Goal: Download file/media

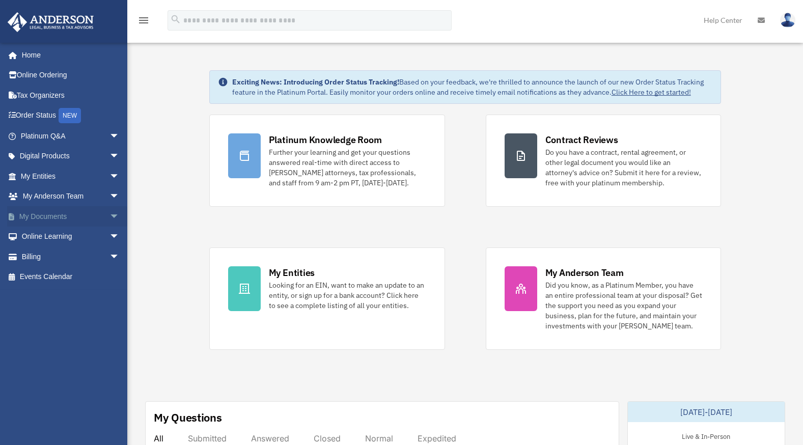
click at [49, 216] on link "My Documents arrow_drop_down" at bounding box center [71, 216] width 128 height 20
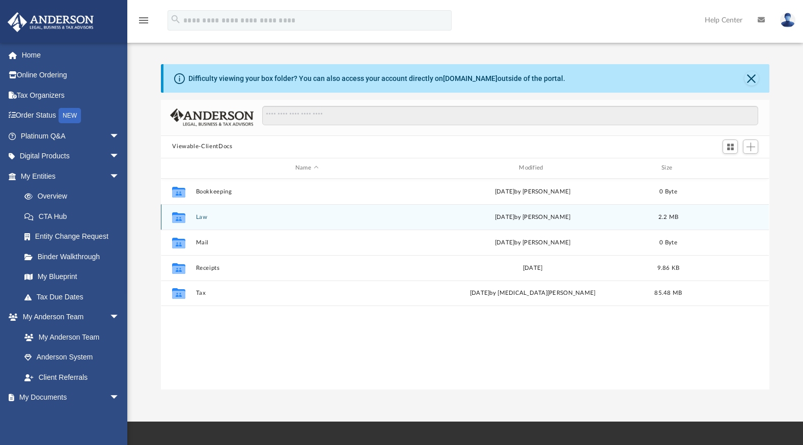
scroll to position [223, 600]
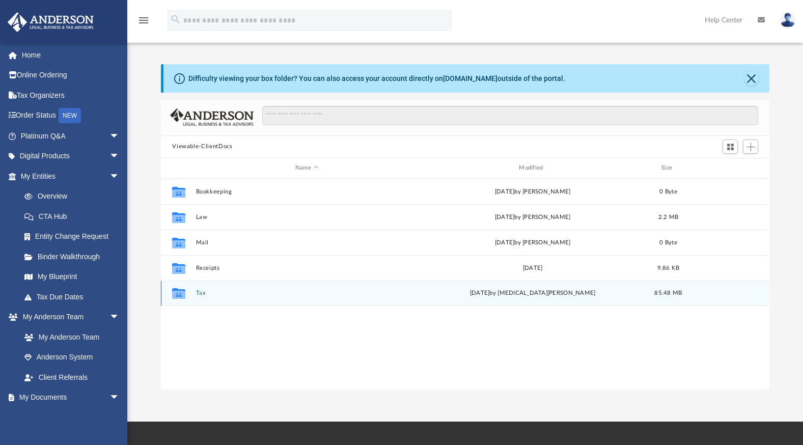
click at [199, 289] on div "Collaborated Folder Tax [DATE] by [MEDICAL_DATA][PERSON_NAME] 85.48 MB" at bounding box center [465, 292] width 608 height 25
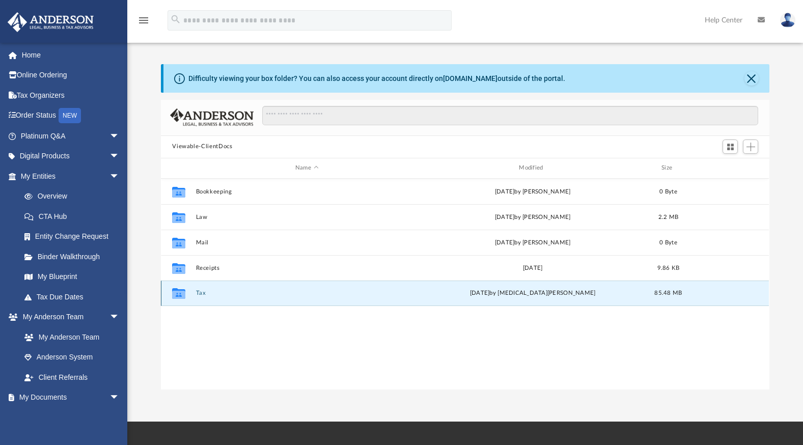
click at [199, 290] on button "Tax" at bounding box center [306, 293] width 221 height 7
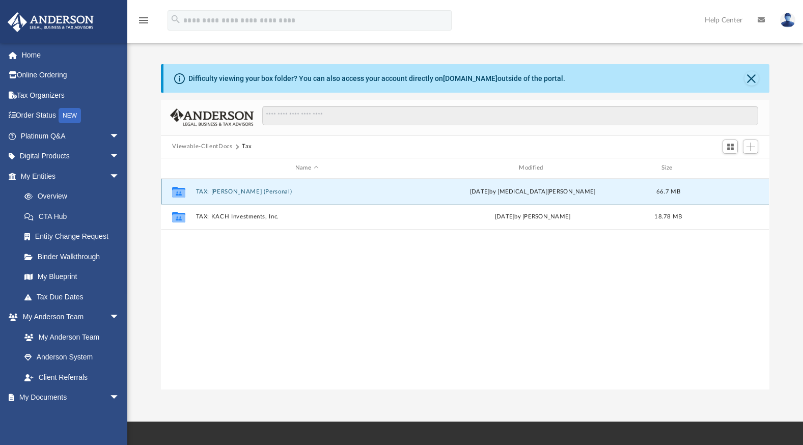
click at [253, 190] on button "TAX: [PERSON_NAME] (Personal)" at bounding box center [306, 191] width 221 height 7
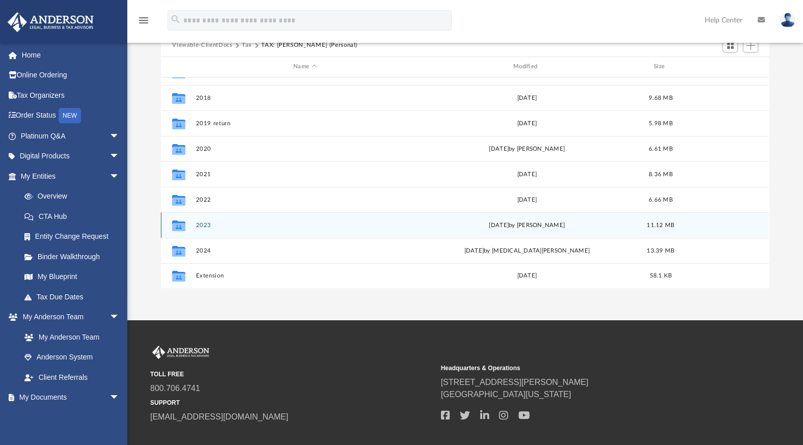
scroll to position [102, 0]
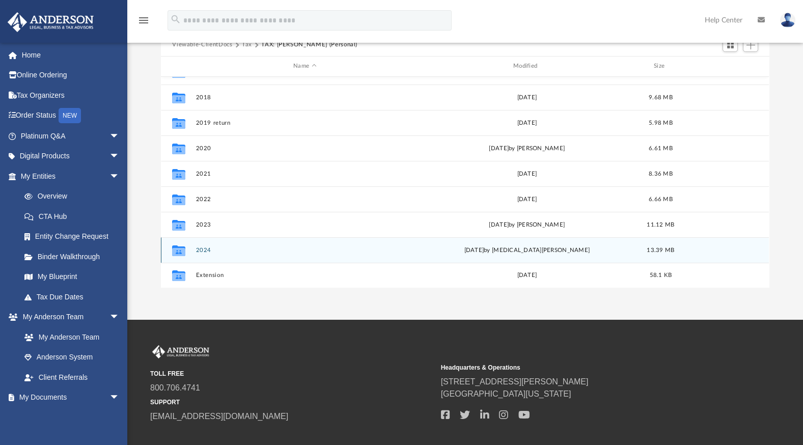
click at [202, 245] on div "Collaborated Folder 2024 [DATE] by [MEDICAL_DATA][PERSON_NAME] 13.39 MB" at bounding box center [465, 249] width 608 height 25
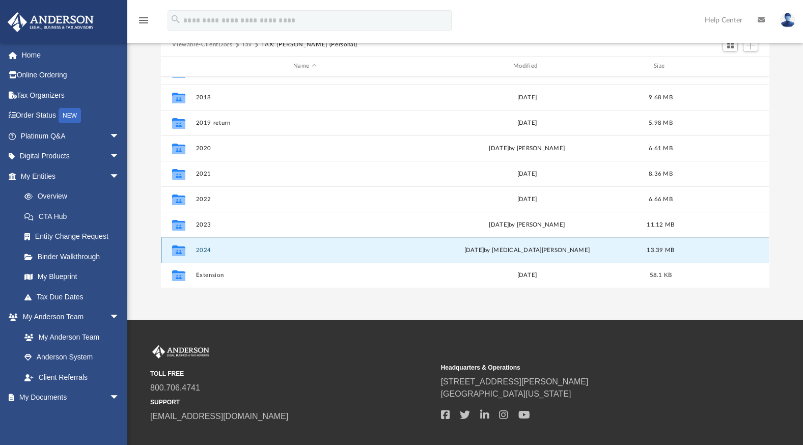
click at [207, 250] on button "2024" at bounding box center [305, 250] width 218 height 7
click at [176, 250] on icon "grid" at bounding box center [178, 251] width 13 height 8
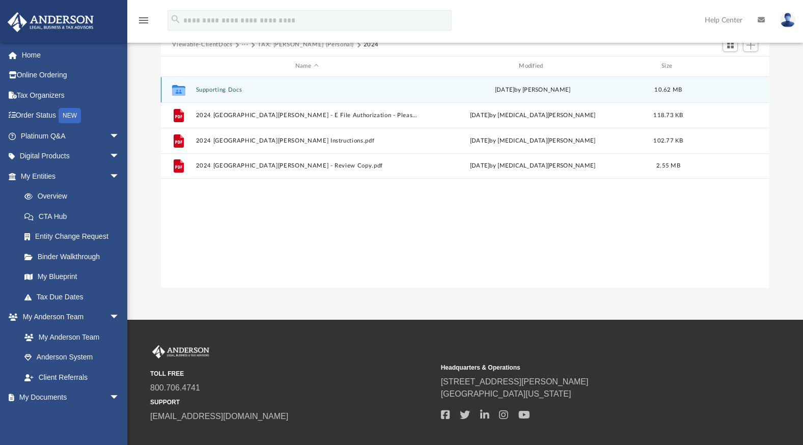
scroll to position [0, 0]
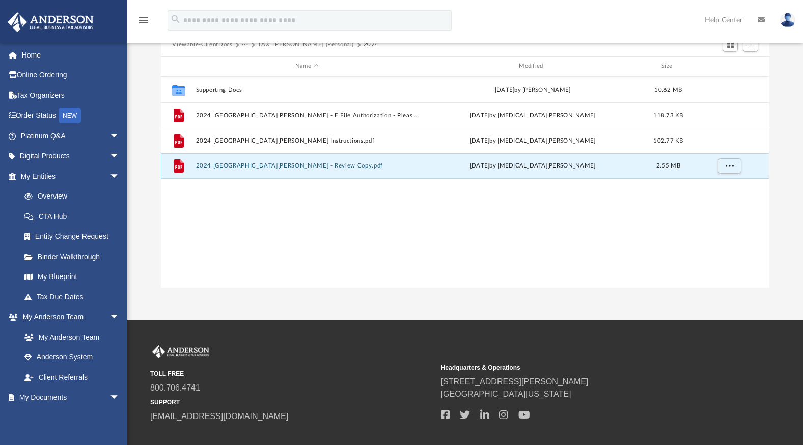
click at [246, 166] on button "2024 [GEOGRAPHIC_DATA][PERSON_NAME] - Review Copy.pdf" at bounding box center [306, 165] width 221 height 7
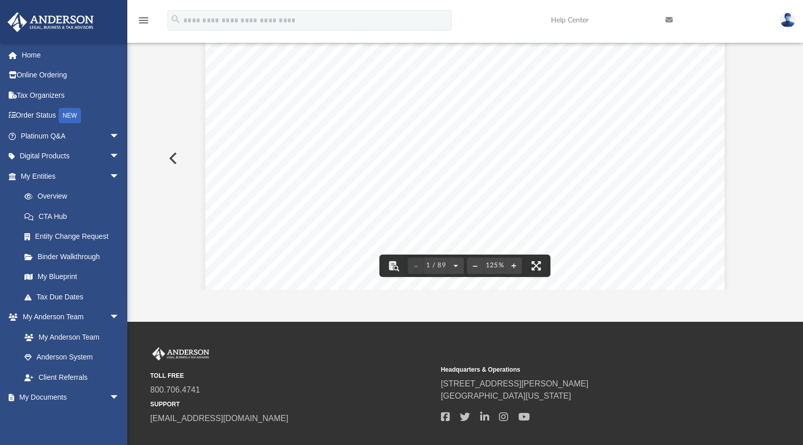
drag, startPoint x: 574, startPoint y: 188, endPoint x: 525, endPoint y: 192, distance: 49.1
click at [525, 192] on div "426340 [DATE] REVIEW COPY [PERSON_NAME] GLOBAL BUSINESS GROUP, LLC [STREET_ADDR…" at bounding box center [464, 371] width 519 height 672
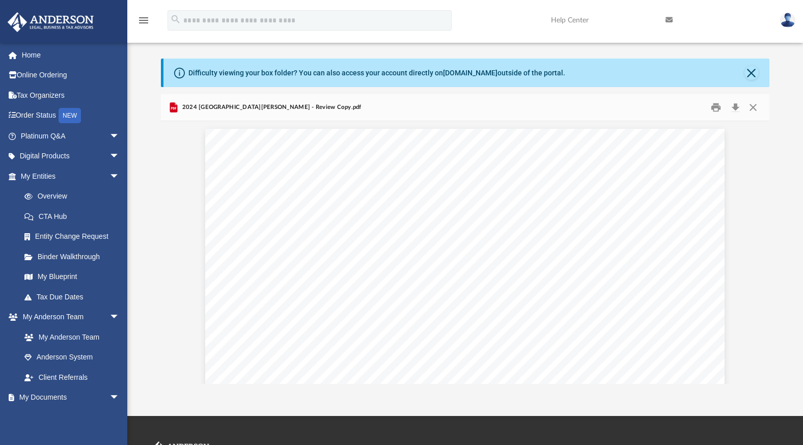
scroll to position [5, 0]
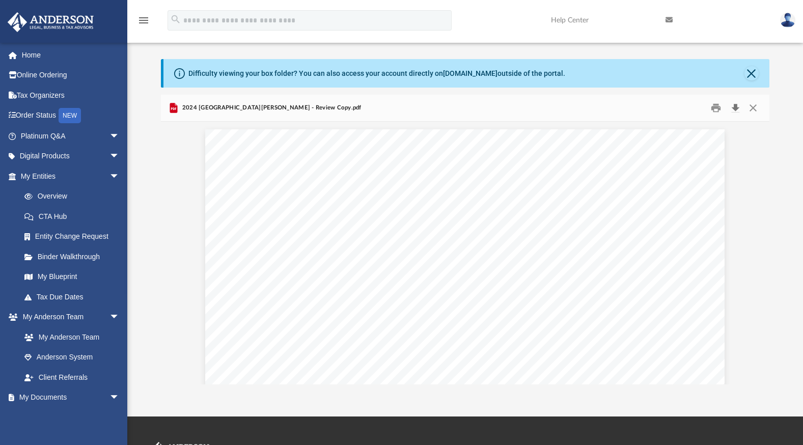
click at [733, 107] on button "Download" at bounding box center [735, 108] width 18 height 16
